Goal: Information Seeking & Learning: Learn about a topic

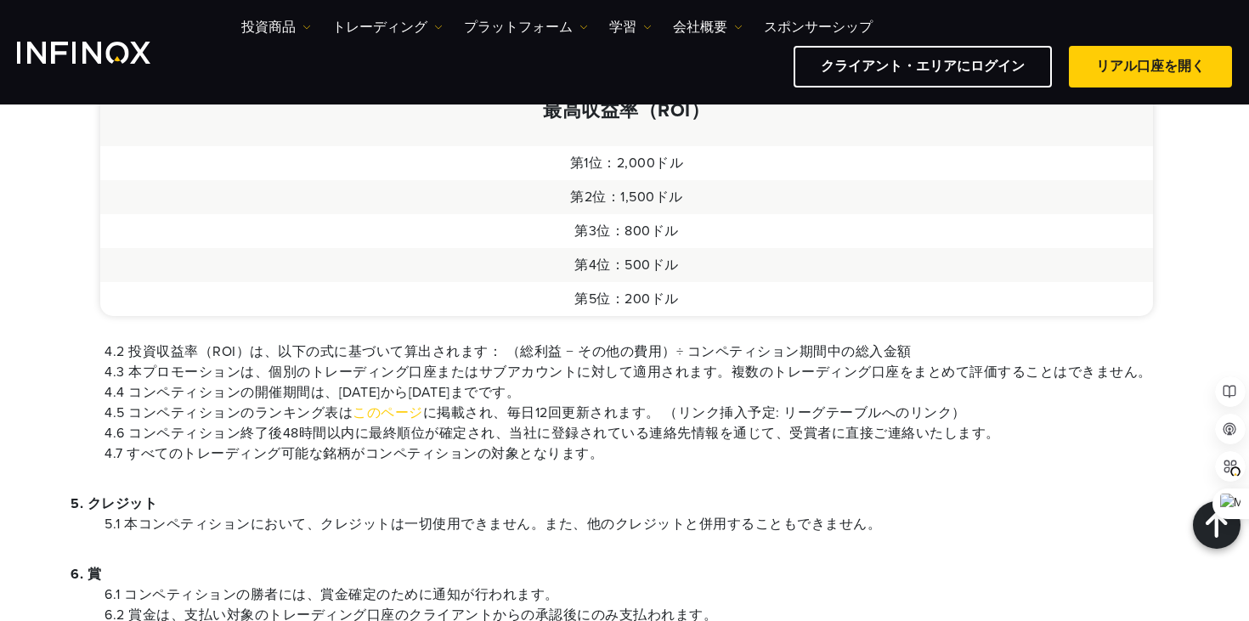
scroll to position [1191, 0]
click at [377, 415] on link "このページ" at bounding box center [388, 414] width 71 height 17
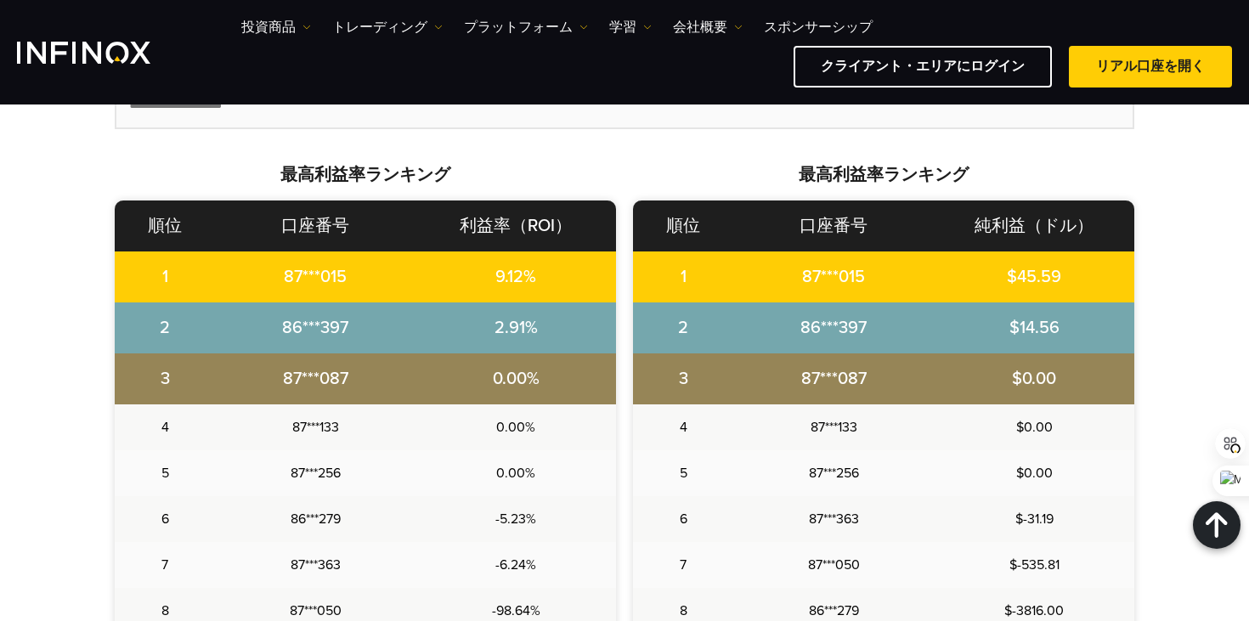
scroll to position [749, 0]
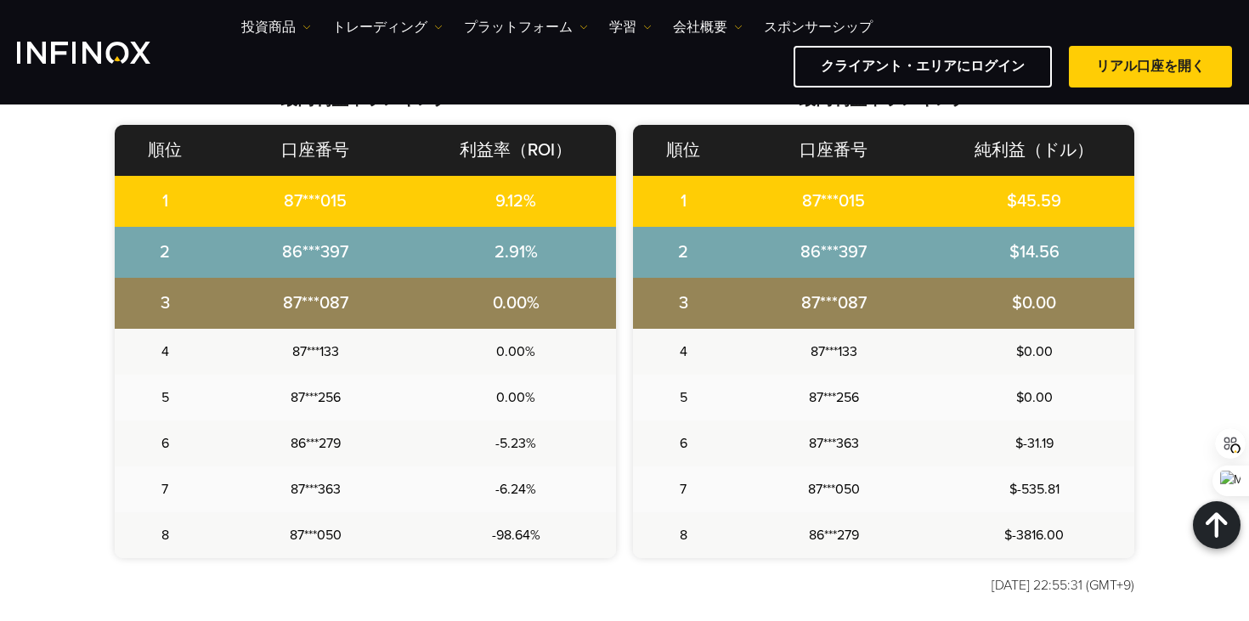
scroll to position [762, 0]
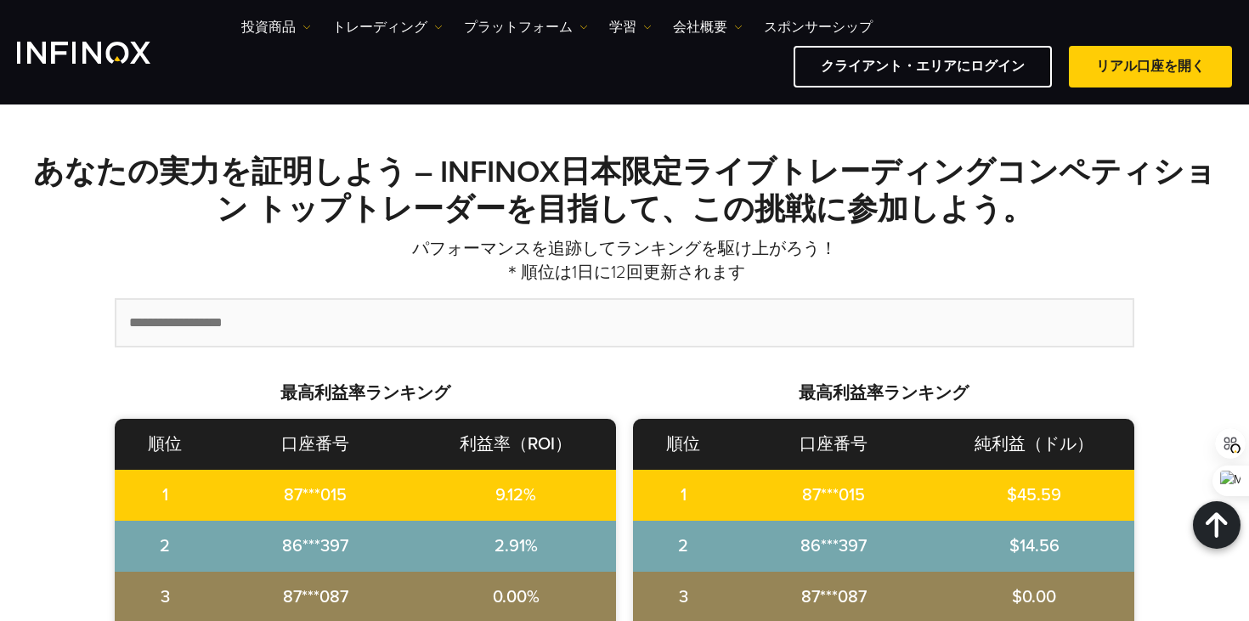
scroll to position [365, 0]
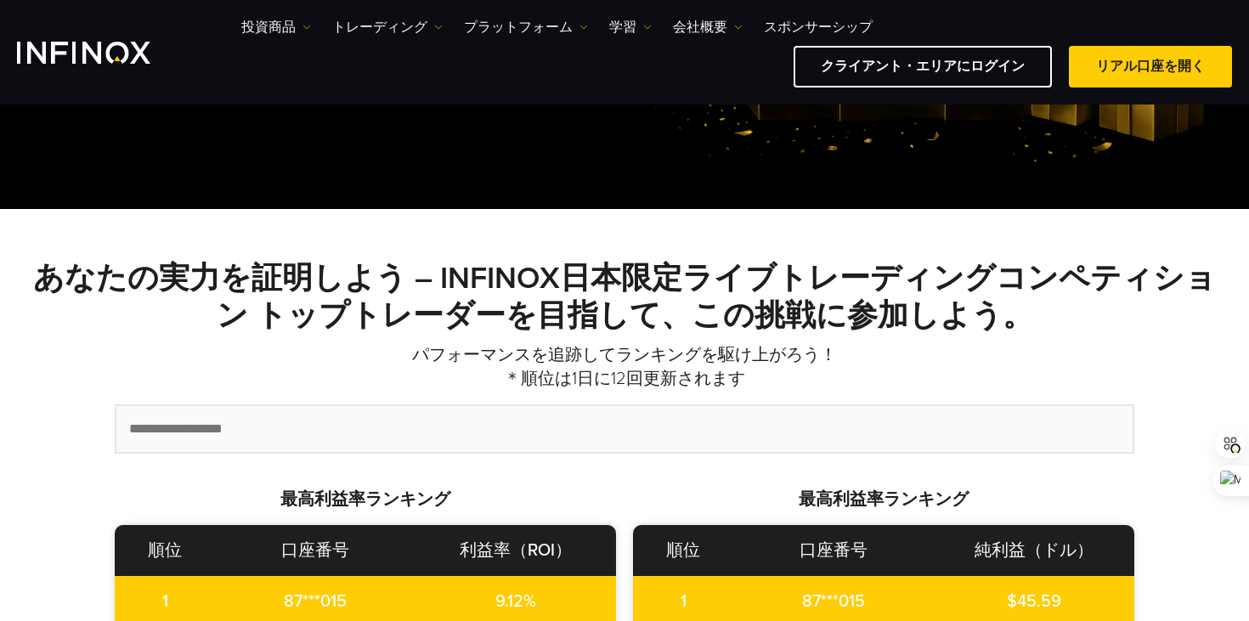
click at [528, 428] on input "text" at bounding box center [624, 429] width 1016 height 46
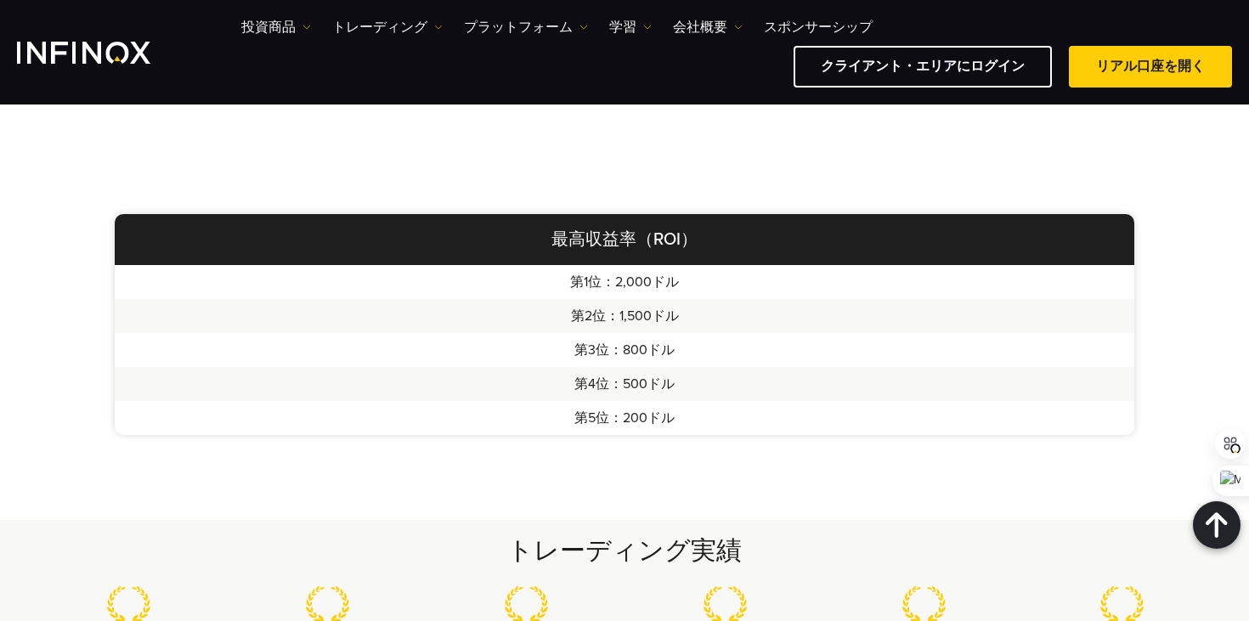
scroll to position [750, 0]
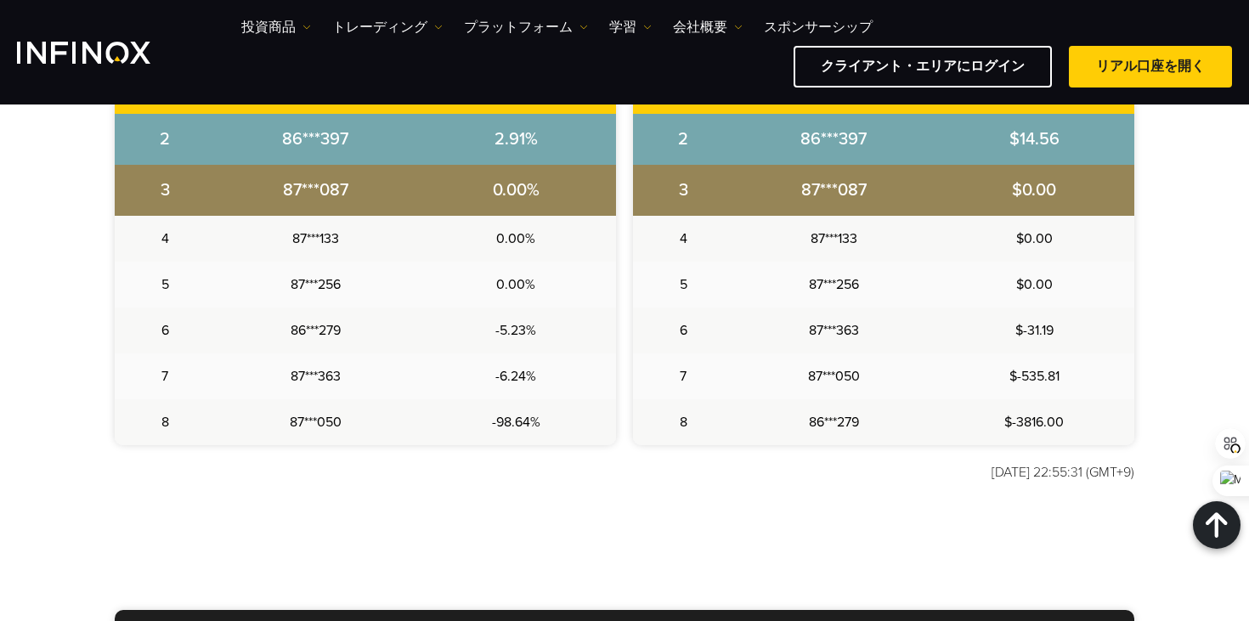
scroll to position [873, 0]
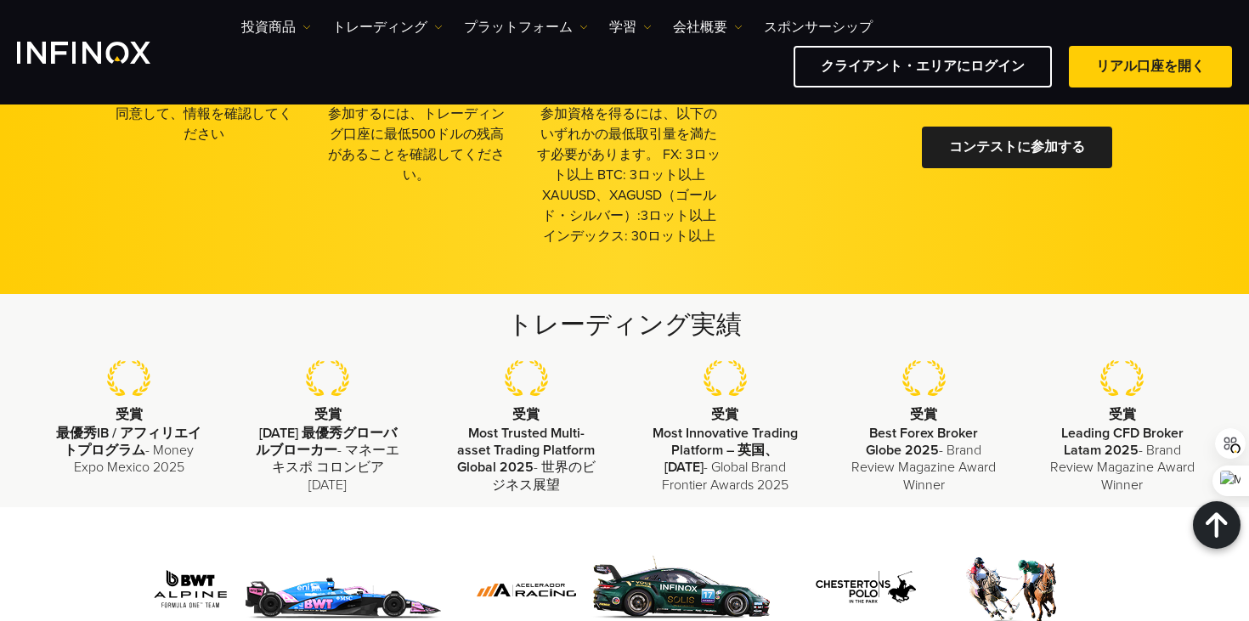
scroll to position [1209, 0]
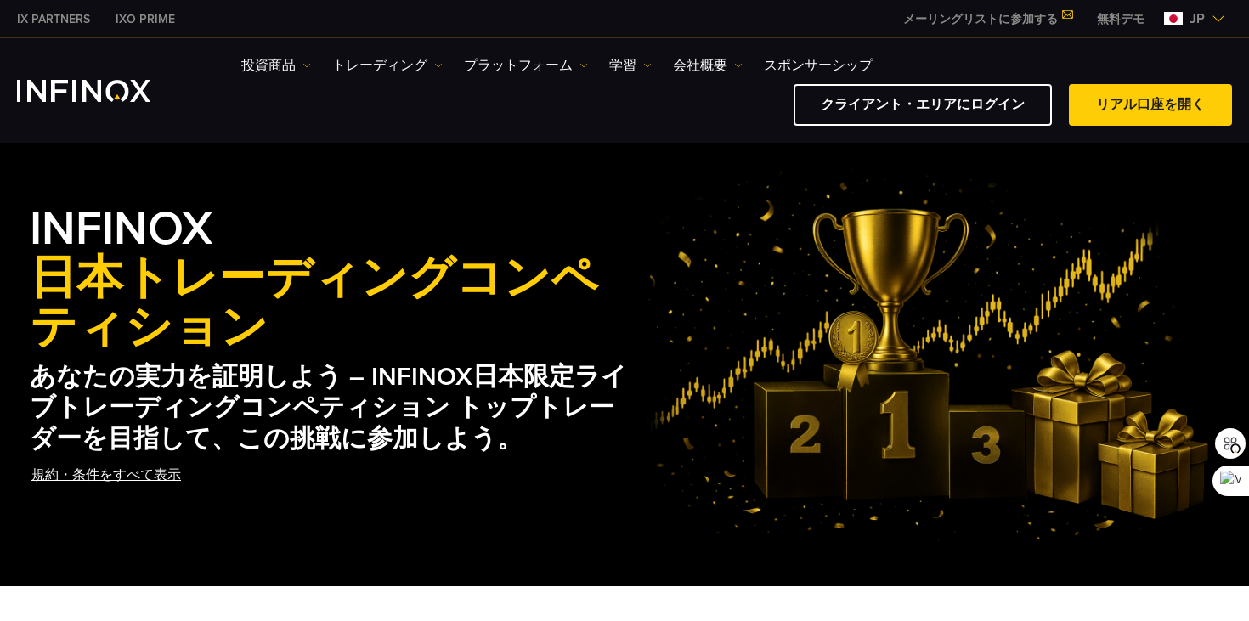
click at [141, 474] on link "規約・条件をすべて表示" at bounding box center [106, 476] width 153 height 42
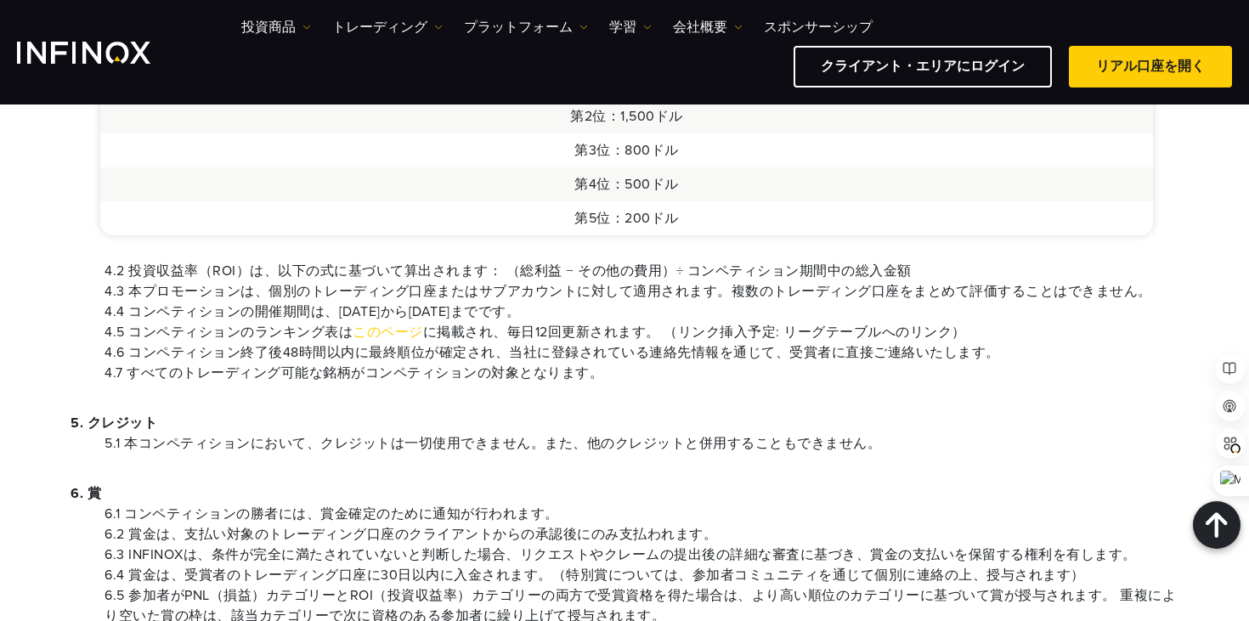
scroll to position [1301, 0]
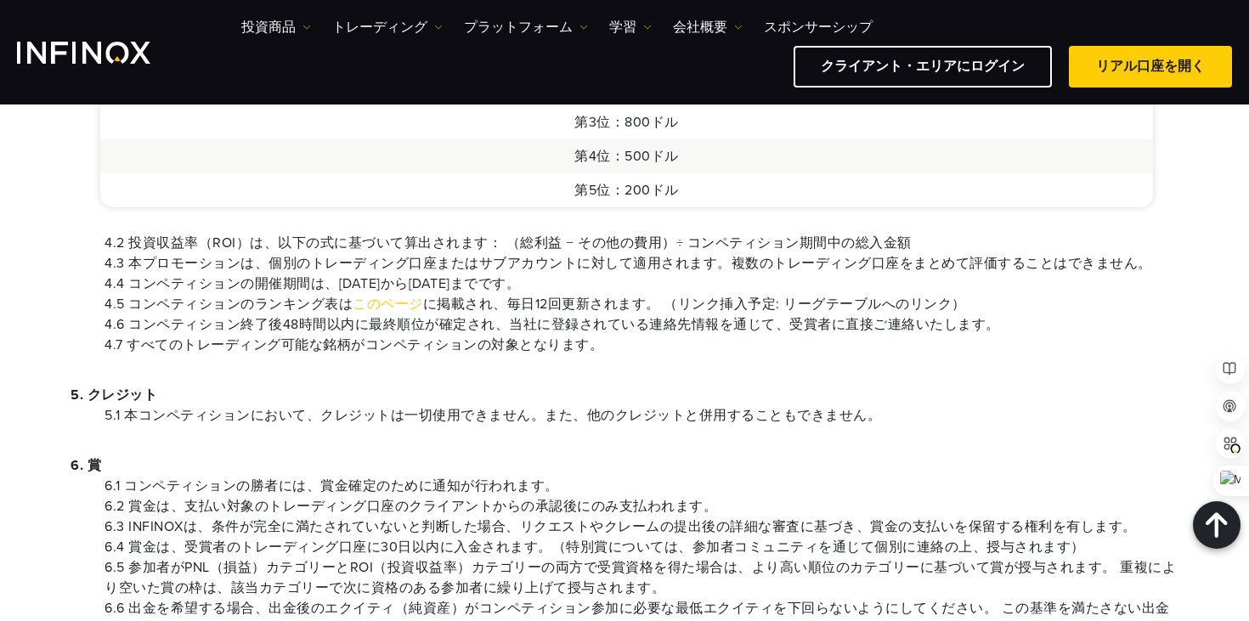
click at [385, 303] on link "このページ" at bounding box center [388, 304] width 71 height 17
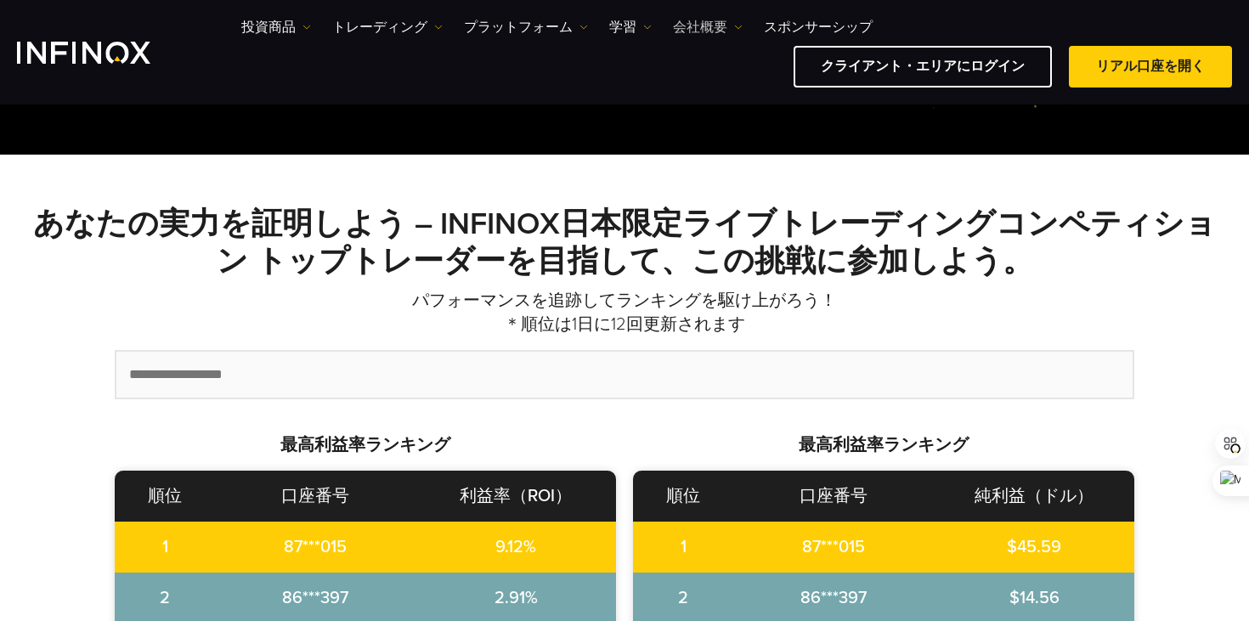
scroll to position [607, 0]
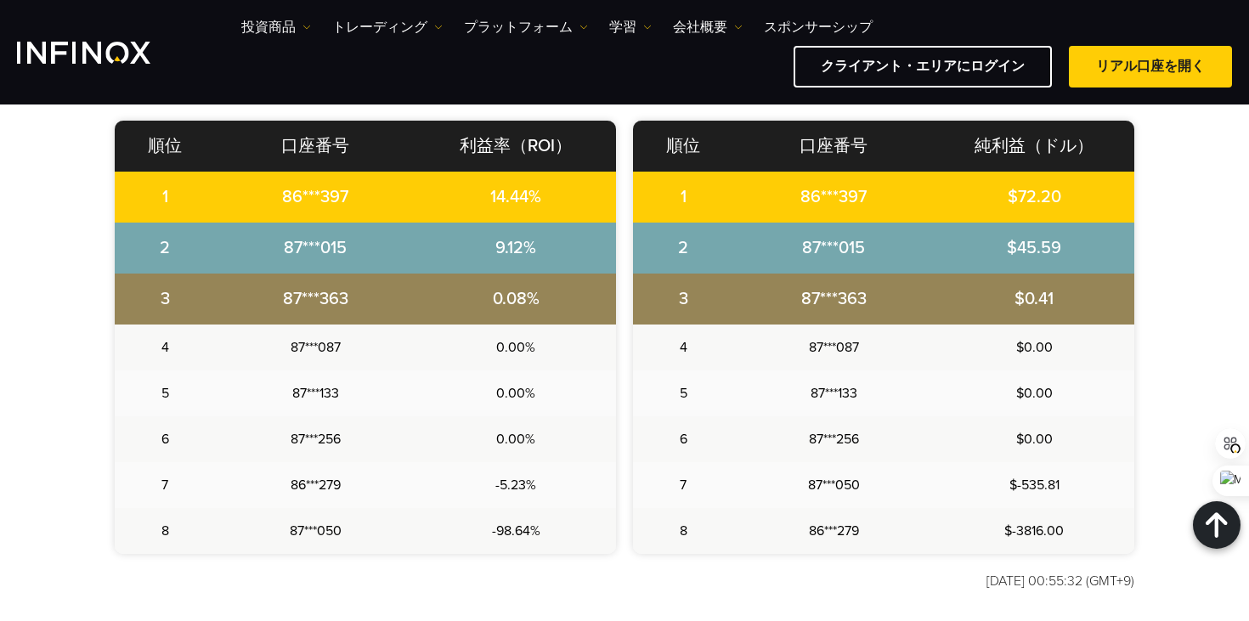
scroll to position [765, 0]
